Goal: Transaction & Acquisition: Purchase product/service

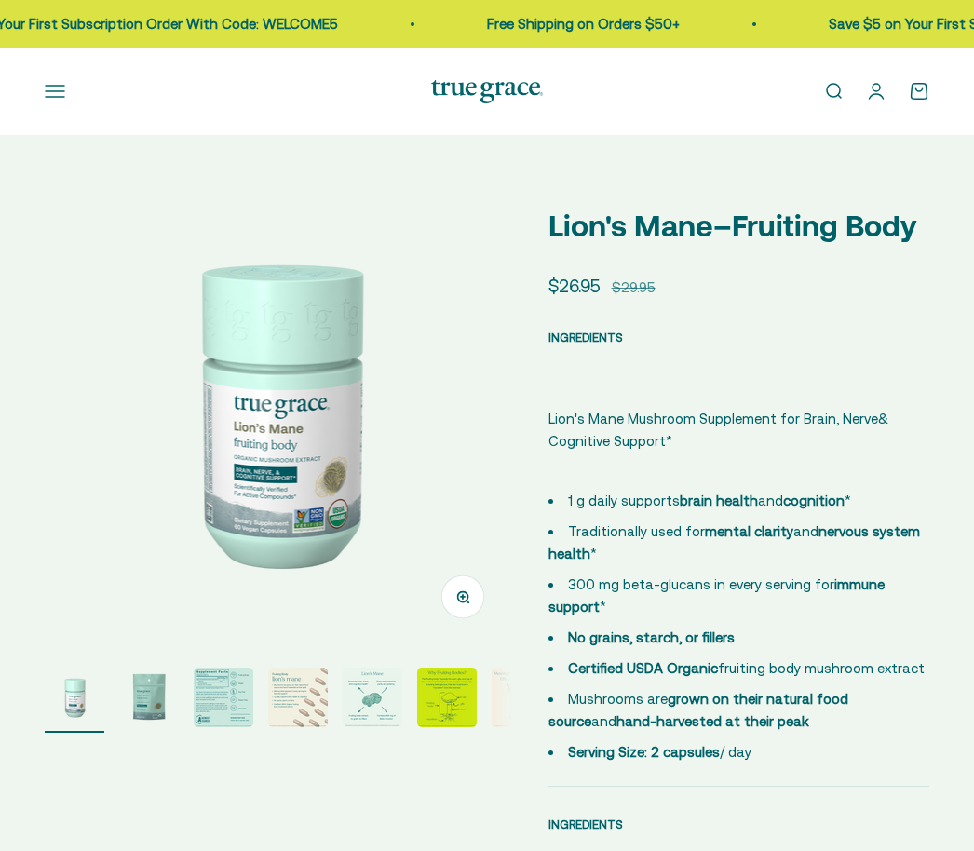
select select "3"
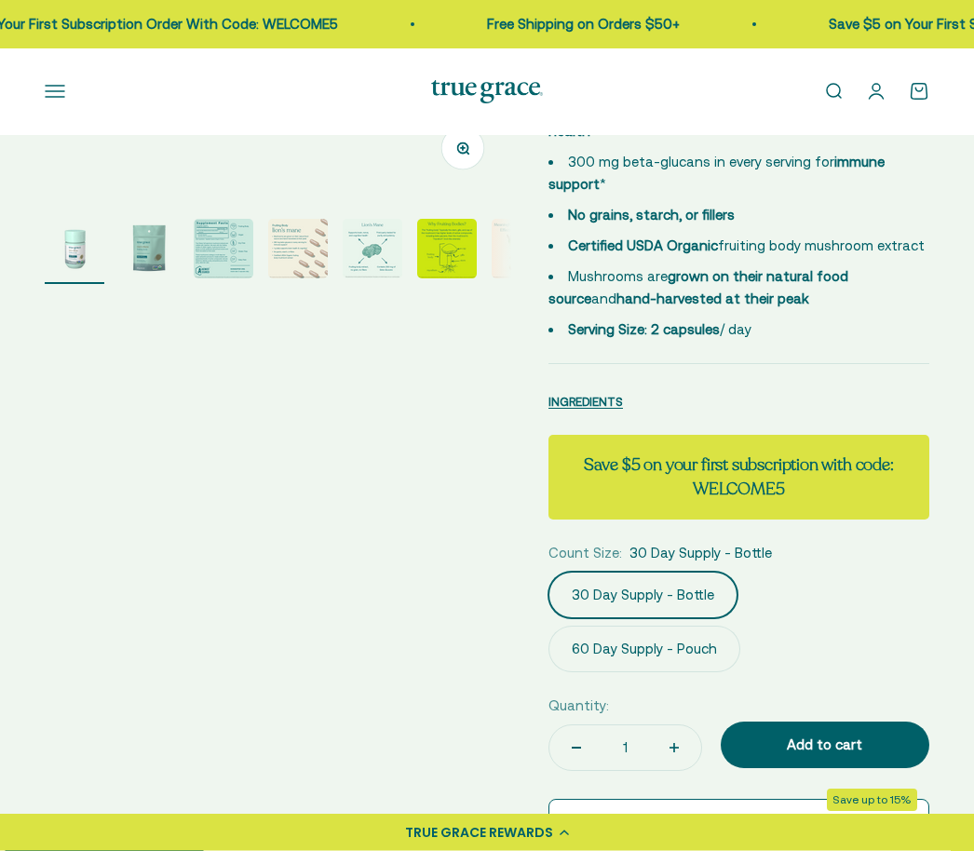
scroll to position [452, 0]
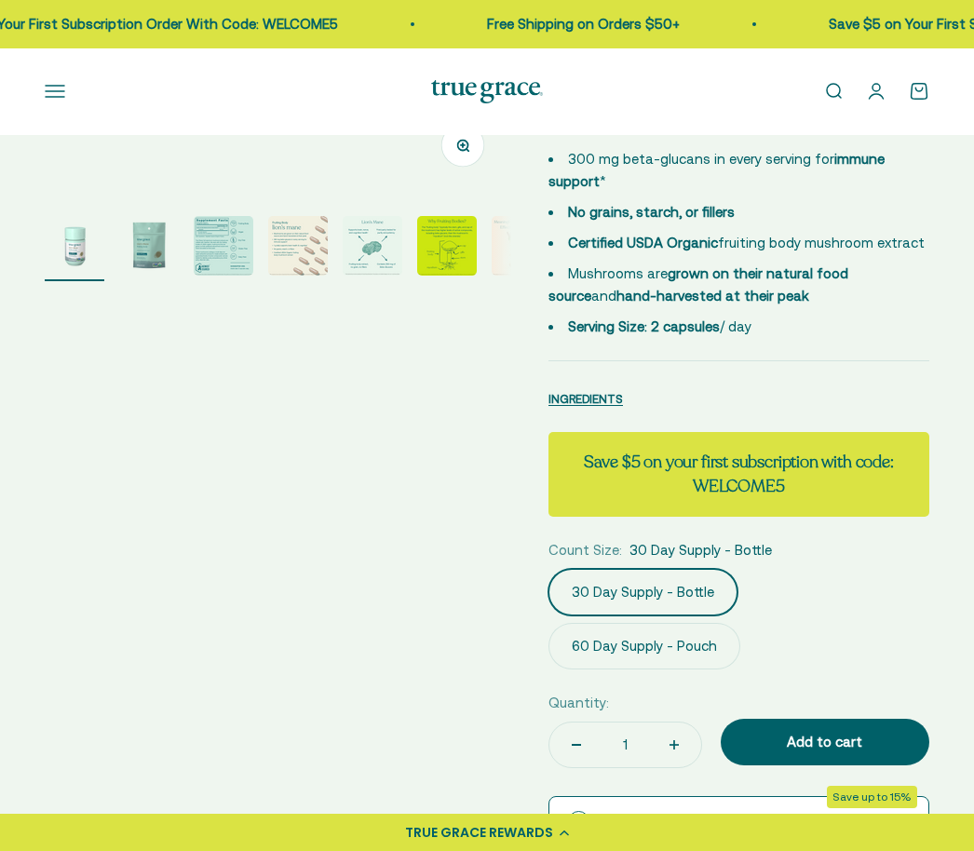
click at [663, 752] on button "Increase quantity" at bounding box center [674, 745] width 54 height 45
type input "2"
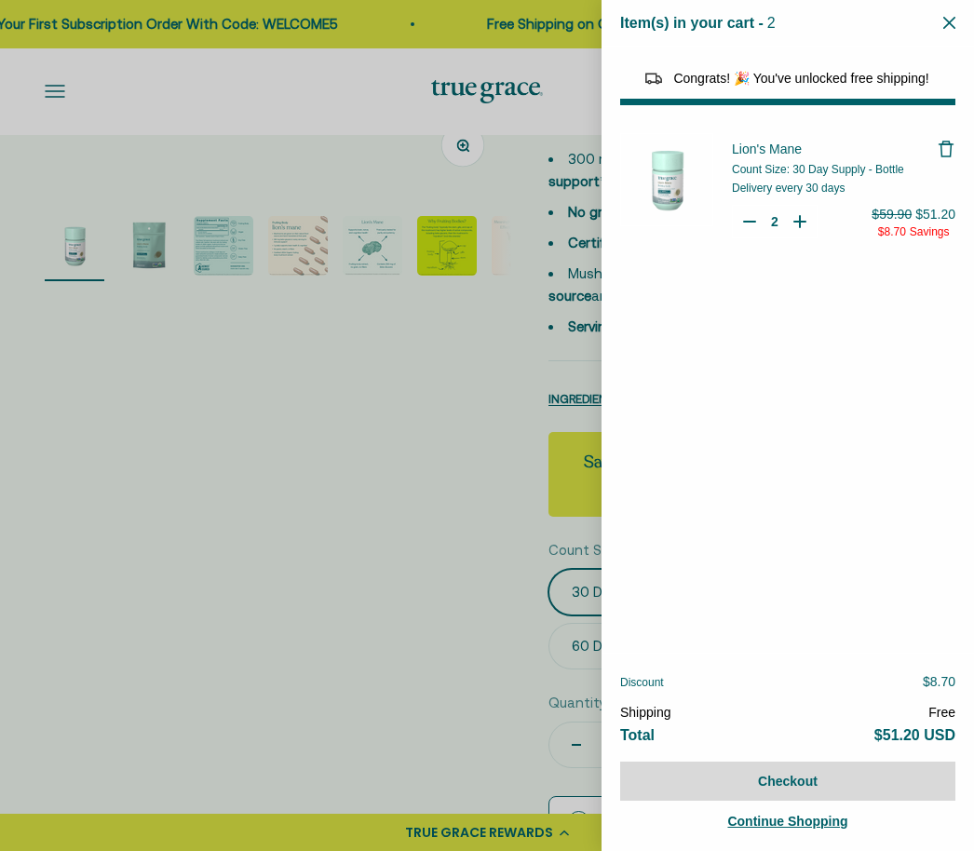
select select "42422654566614"
select select "42422728065238"
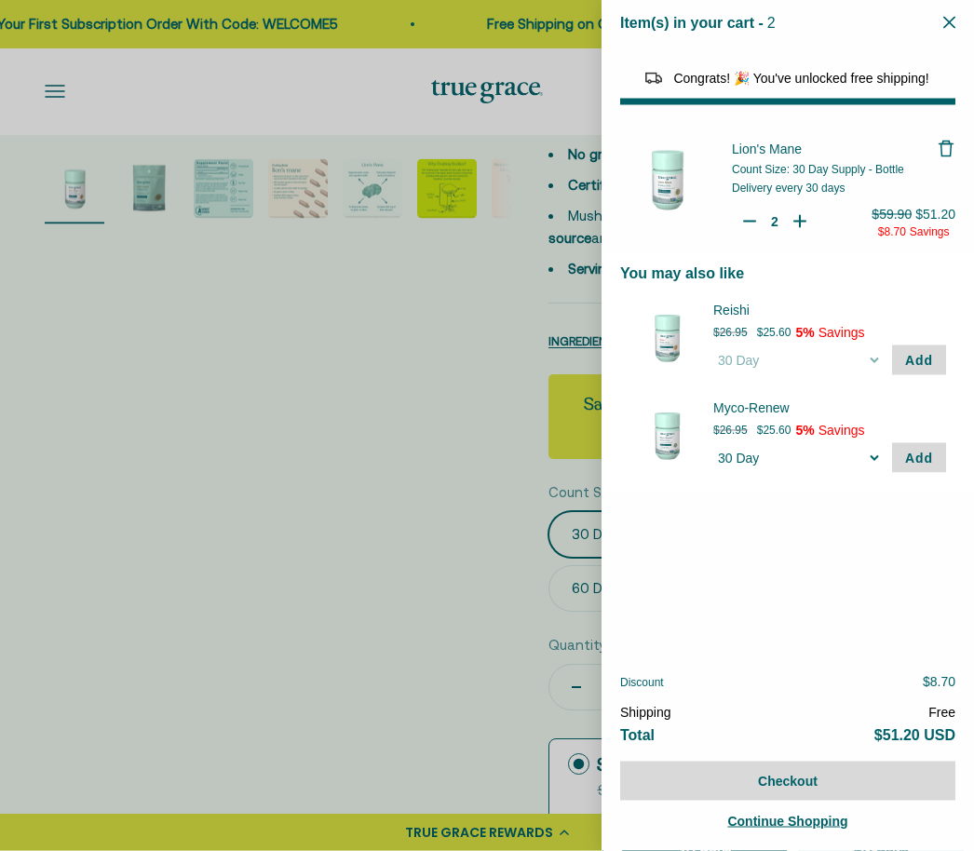
scroll to position [508, 0]
